Goal: Task Accomplishment & Management: Manage account settings

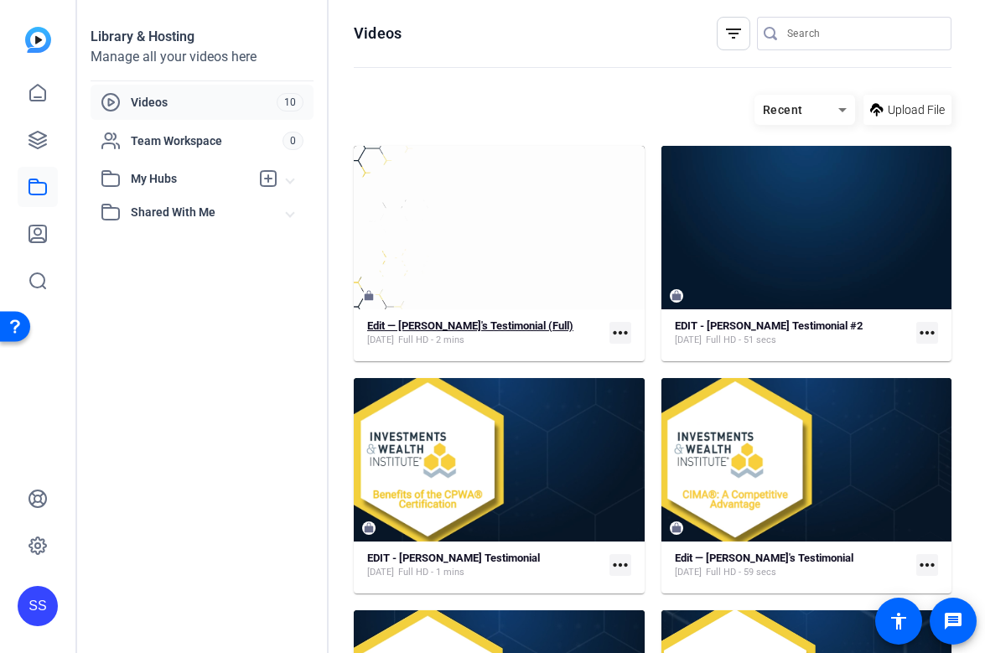
click at [427, 334] on span "Full HD - 2 mins" at bounding box center [431, 340] width 66 height 13
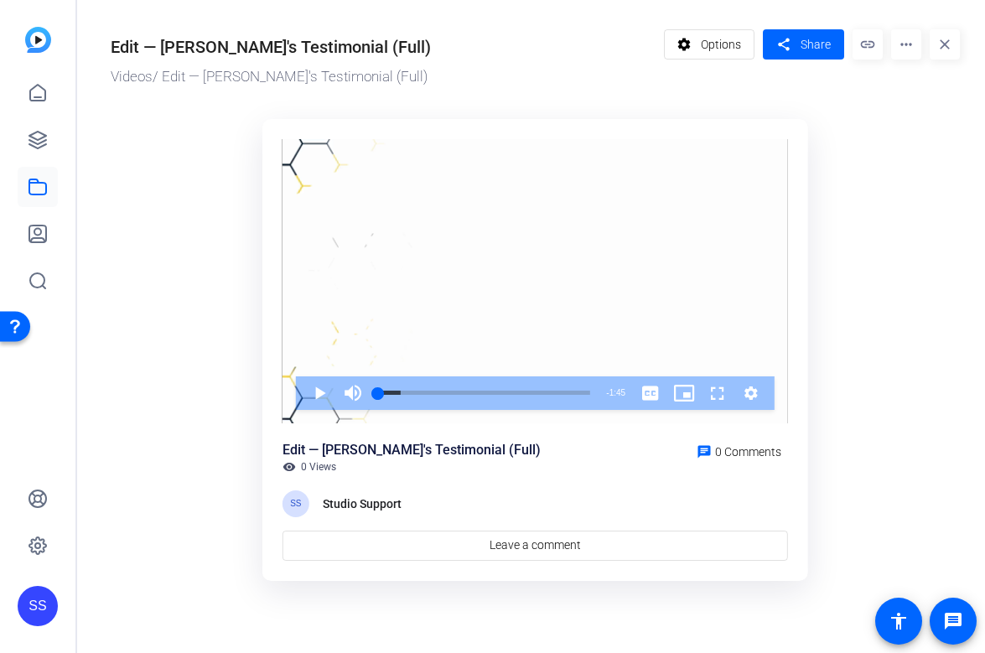
click at [912, 34] on mat-icon "more_horiz" at bounding box center [906, 44] width 30 height 30
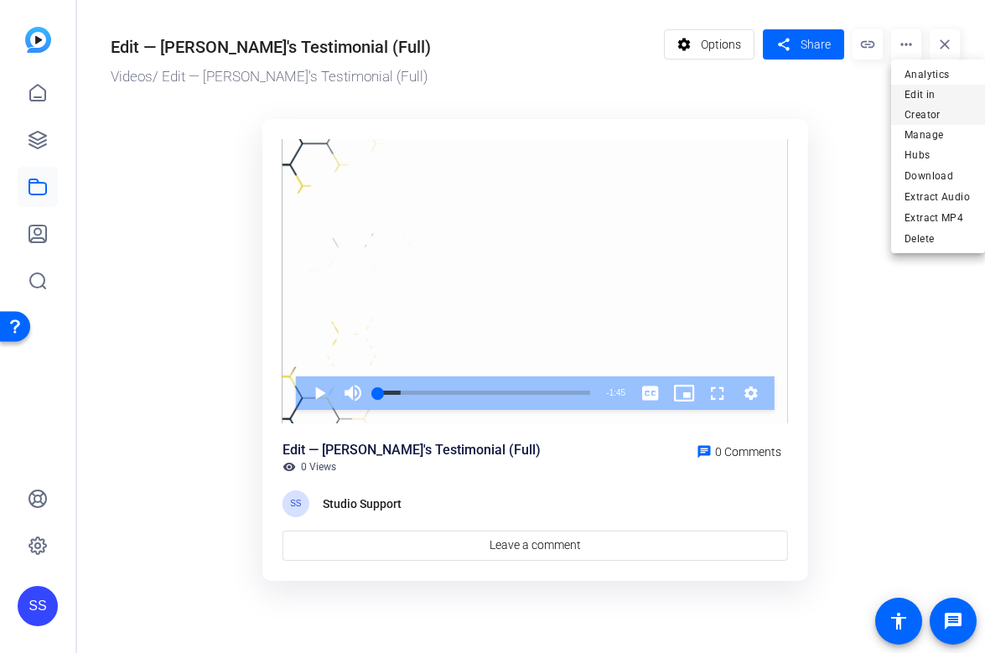
click at [909, 100] on span "Edit in Creator" at bounding box center [938, 105] width 67 height 40
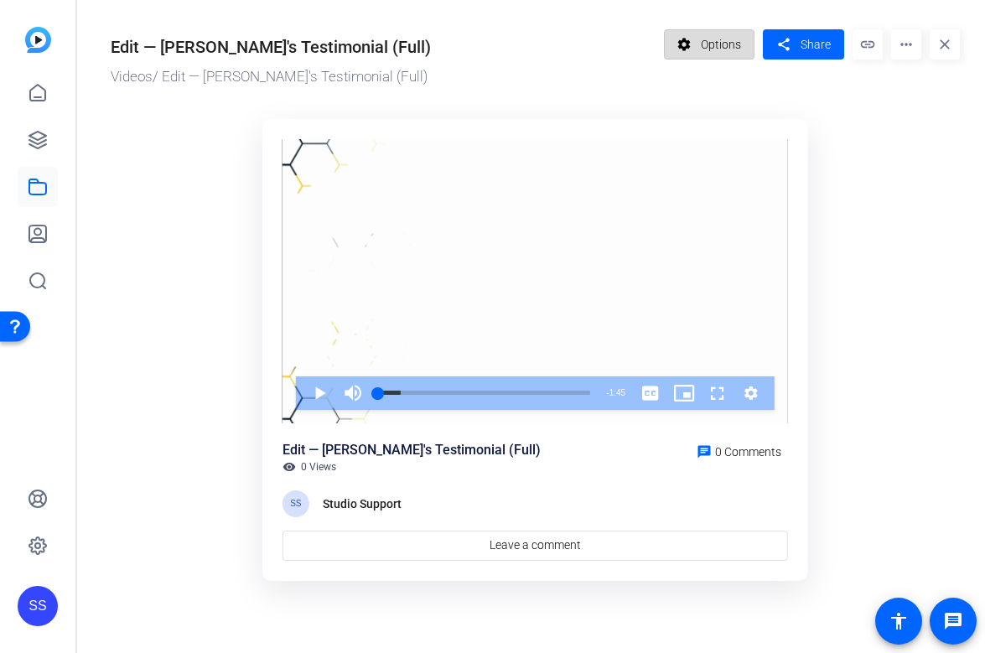
click at [688, 51] on mat-icon "settings" at bounding box center [684, 45] width 21 height 32
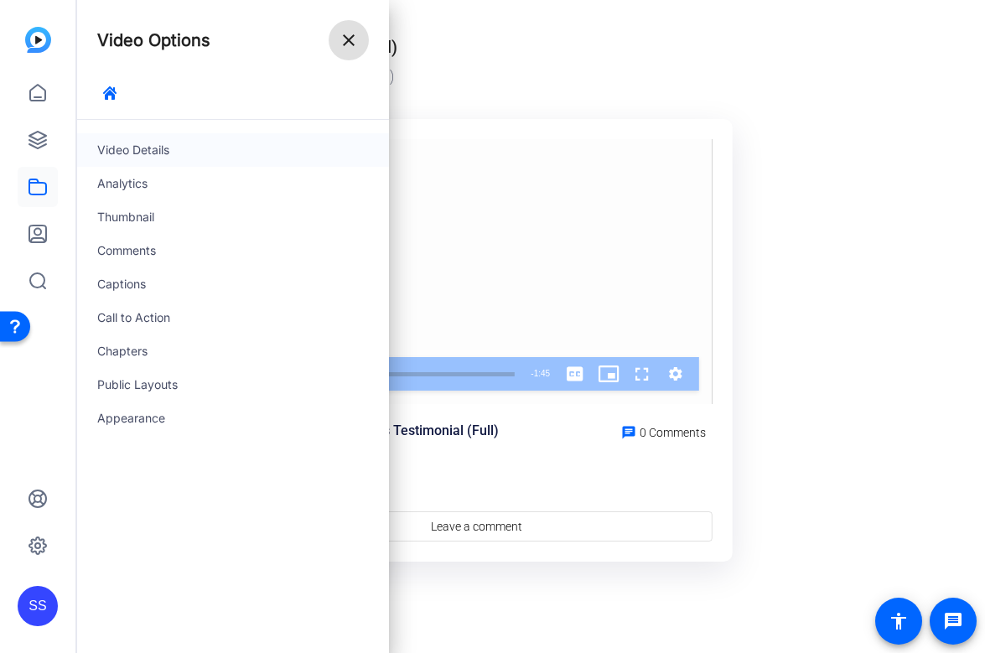
click at [230, 161] on div "Video Details" at bounding box center [233, 150] width 312 height 34
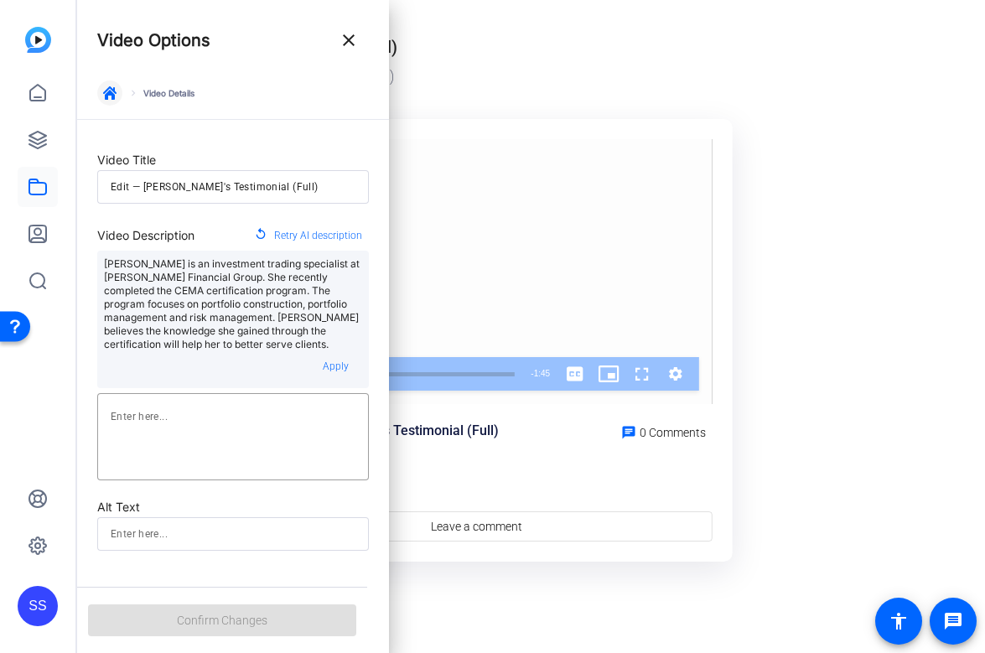
click at [119, 88] on span "button" at bounding box center [110, 93] width 40 height 40
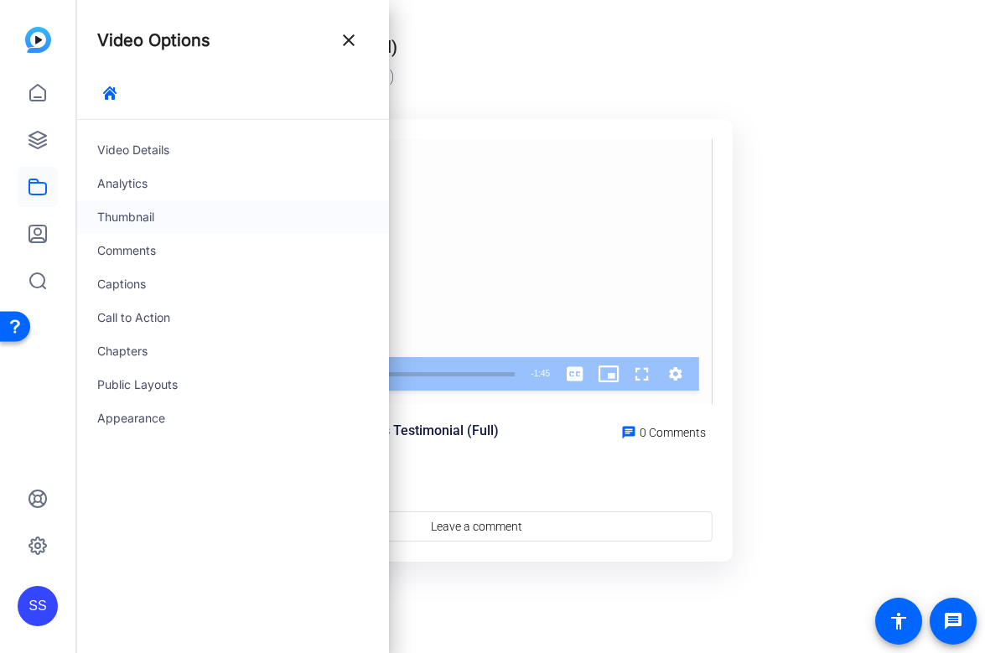
click at [168, 216] on div "Thumbnail" at bounding box center [233, 217] width 312 height 34
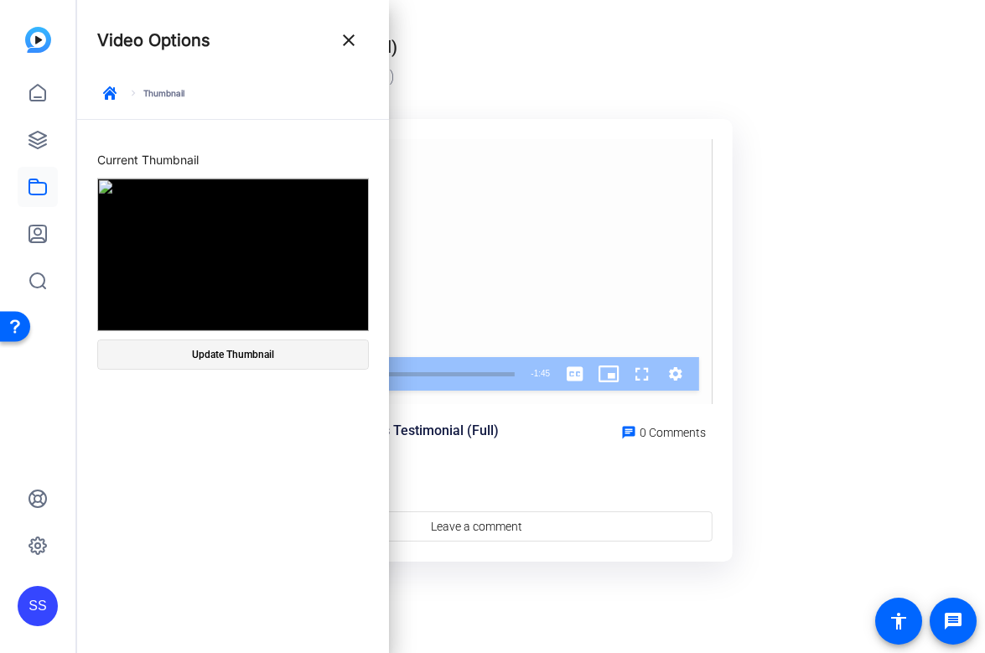
click at [238, 355] on span "Update Thumbnail" at bounding box center [233, 354] width 82 height 13
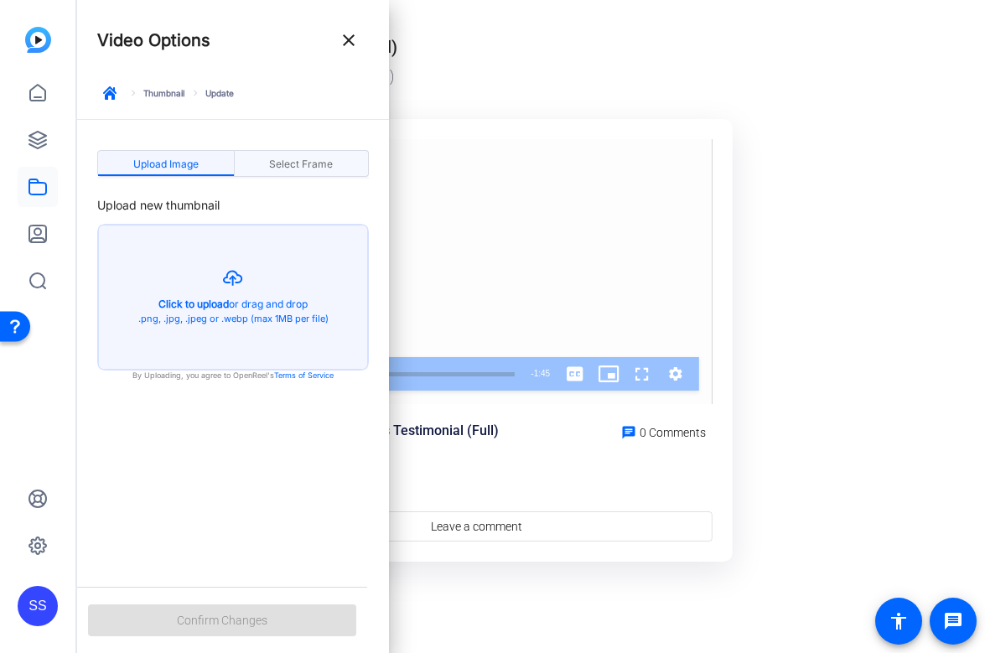
click at [319, 153] on span "Select Frame" at bounding box center [301, 164] width 64 height 27
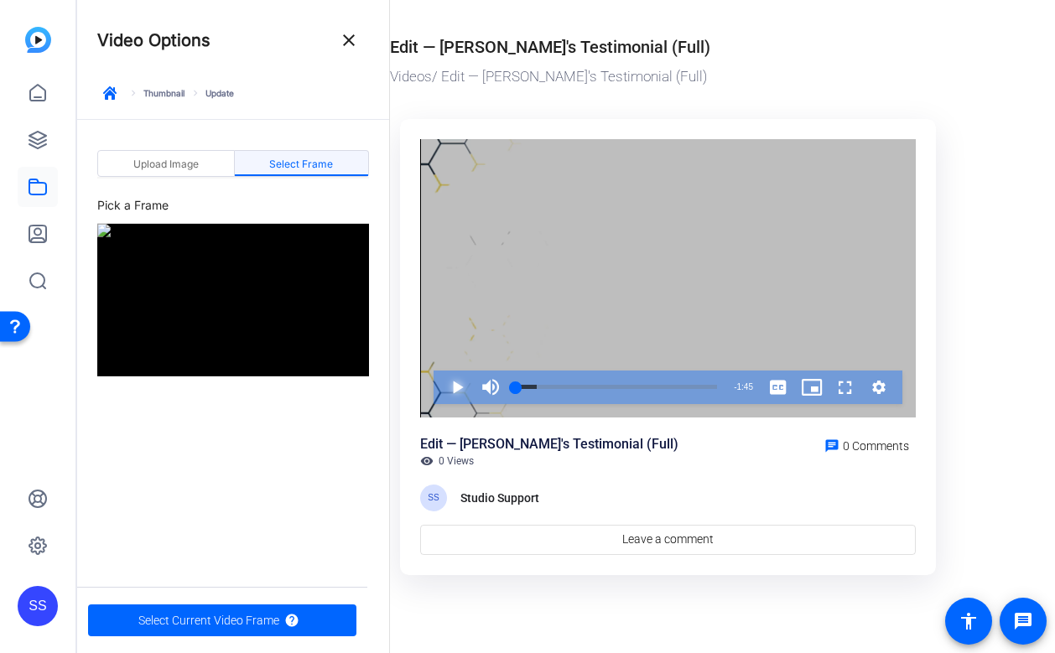
click at [440, 385] on span "Video Player" at bounding box center [440, 388] width 0 height 34
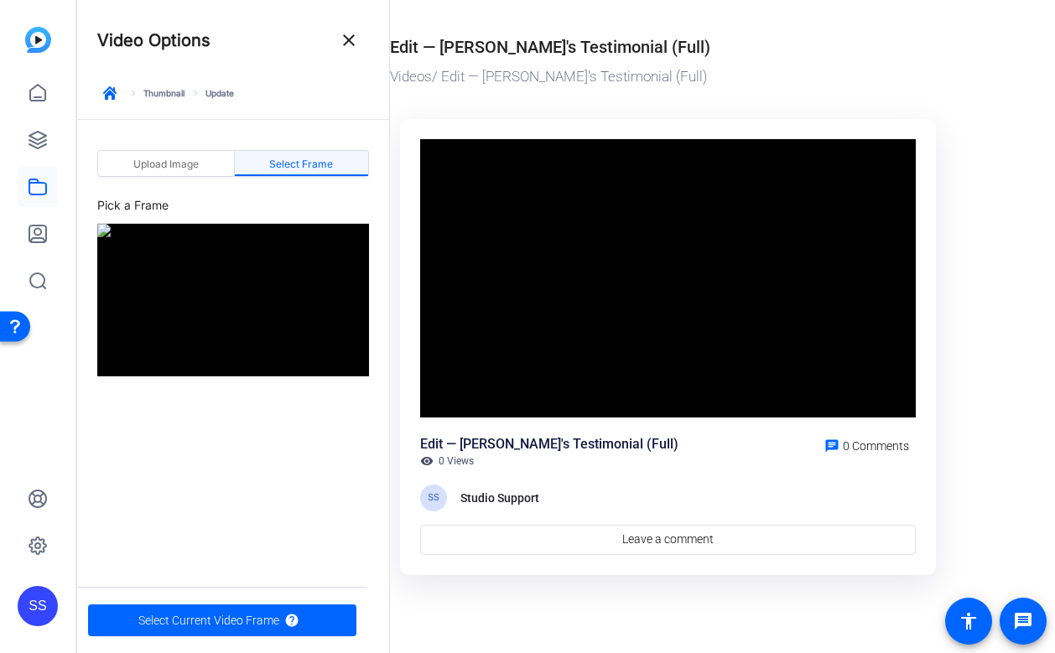
click at [454, 385] on video "Video Player" at bounding box center [668, 278] width 496 height 278
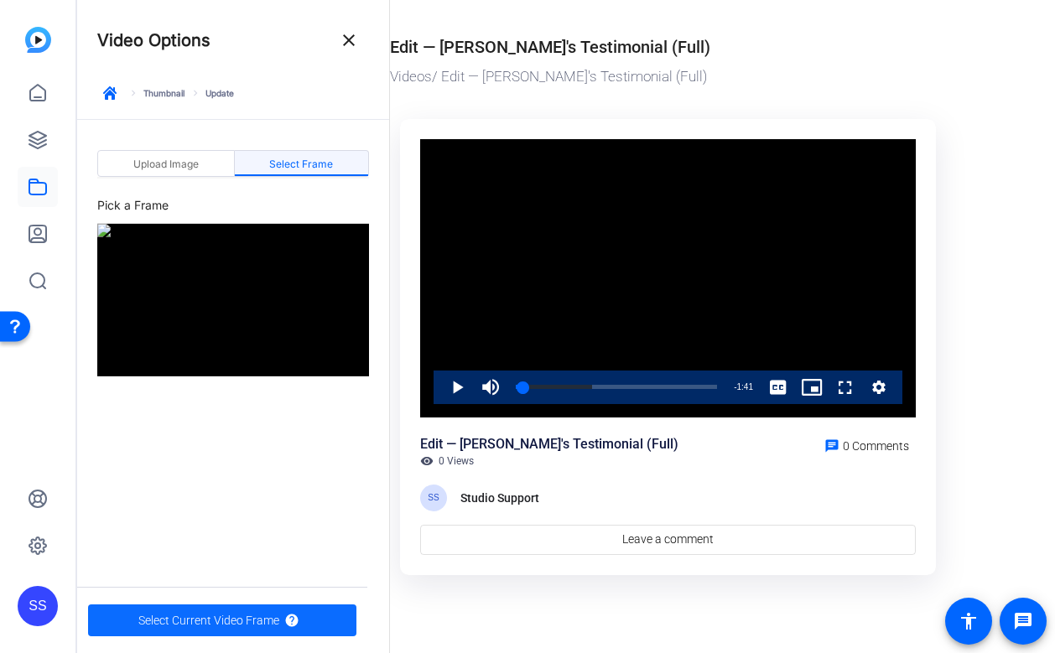
click at [225, 614] on span "Select Current Video Frame" at bounding box center [208, 621] width 141 height 32
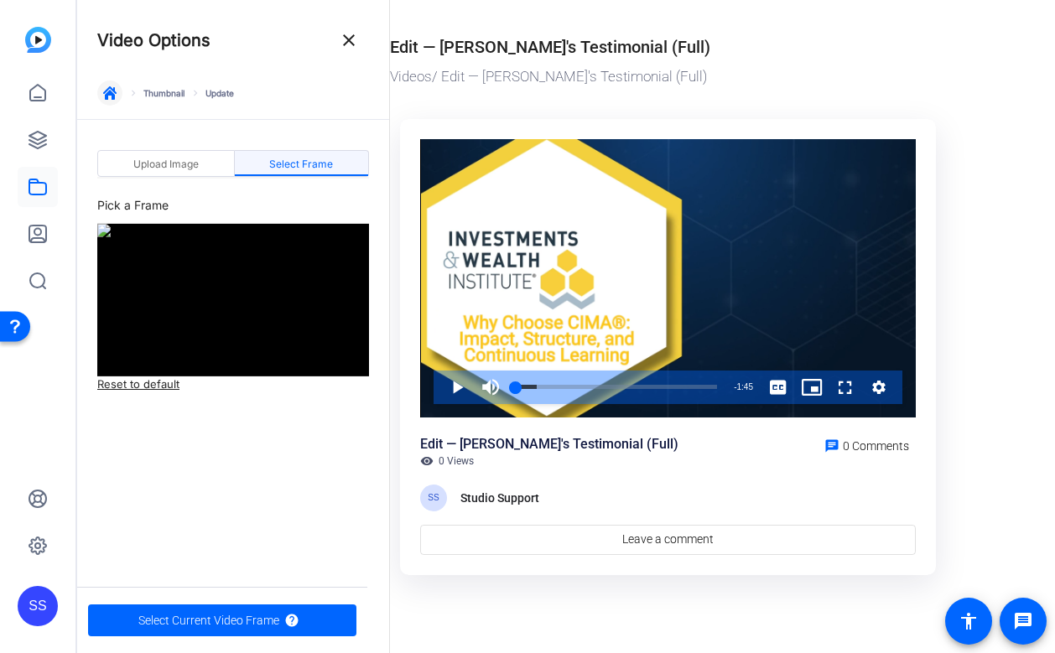
click at [115, 96] on icon "button" at bounding box center [109, 92] width 13 height 13
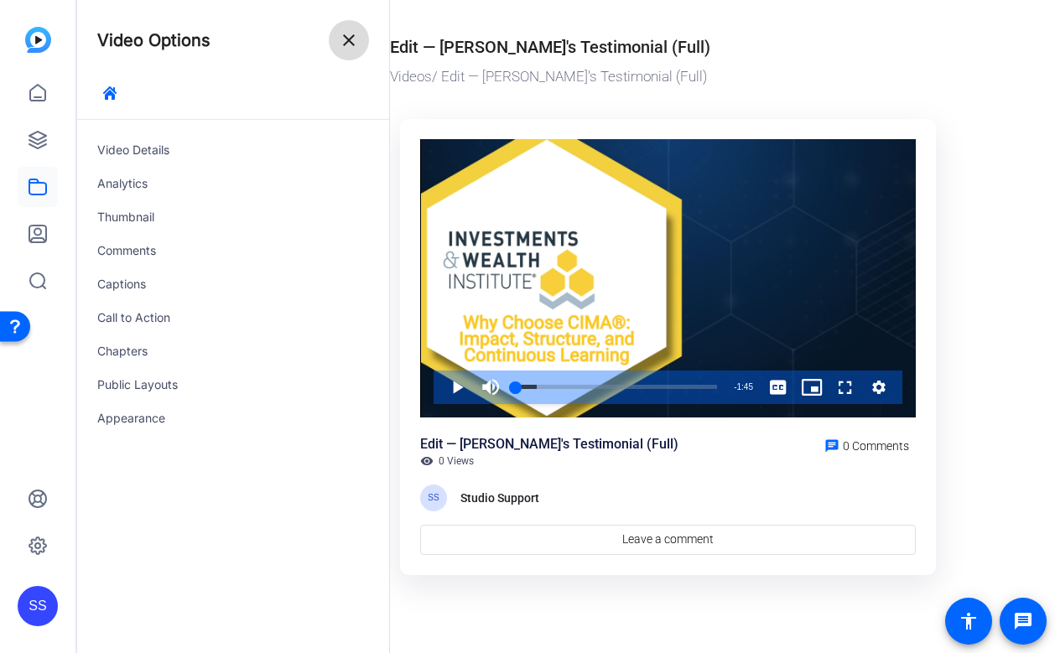
click at [359, 35] on span at bounding box center [349, 40] width 40 height 40
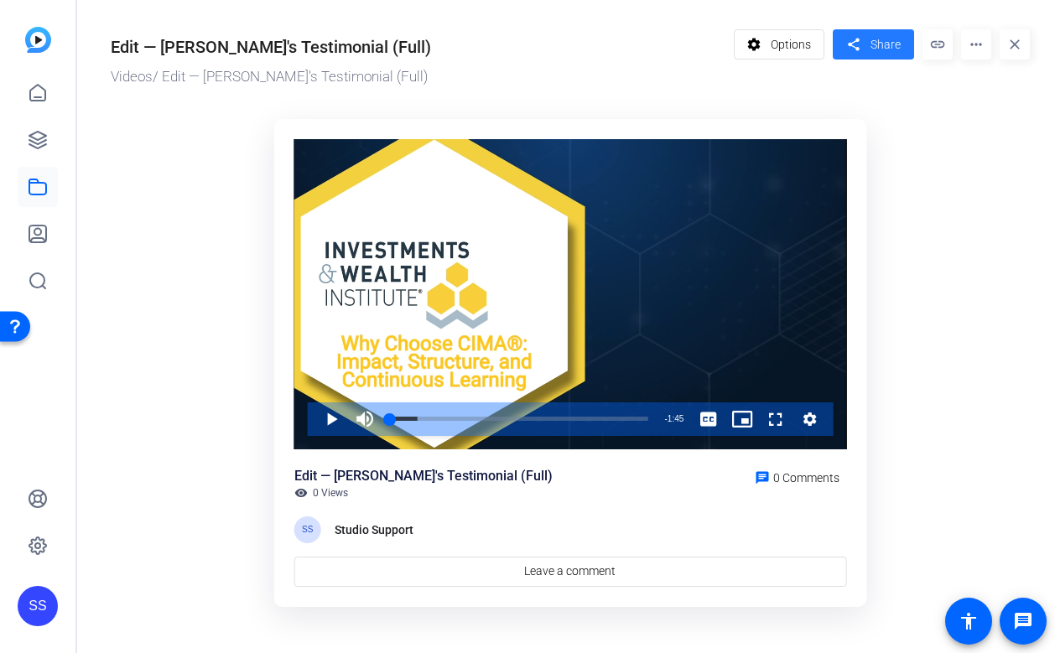
click at [844, 53] on mat-icon "share" at bounding box center [853, 45] width 21 height 23
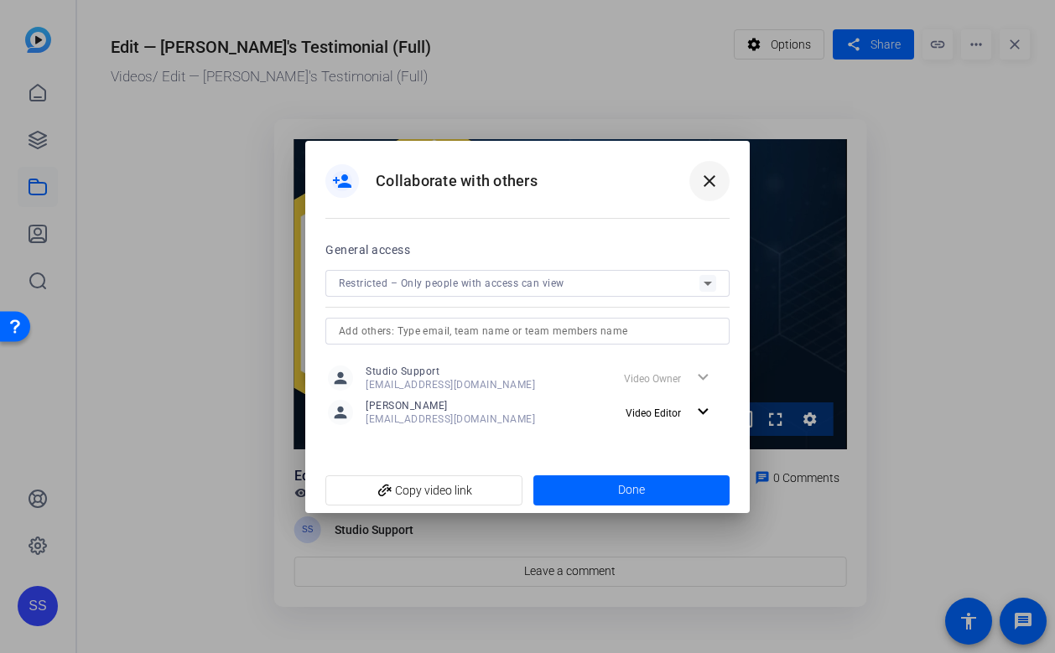
click at [712, 157] on div "person_add Collaborate with others close" at bounding box center [527, 190] width 444 height 98
click at [712, 165] on span at bounding box center [709, 181] width 40 height 40
